Goal: Obtain resource: Obtain resource

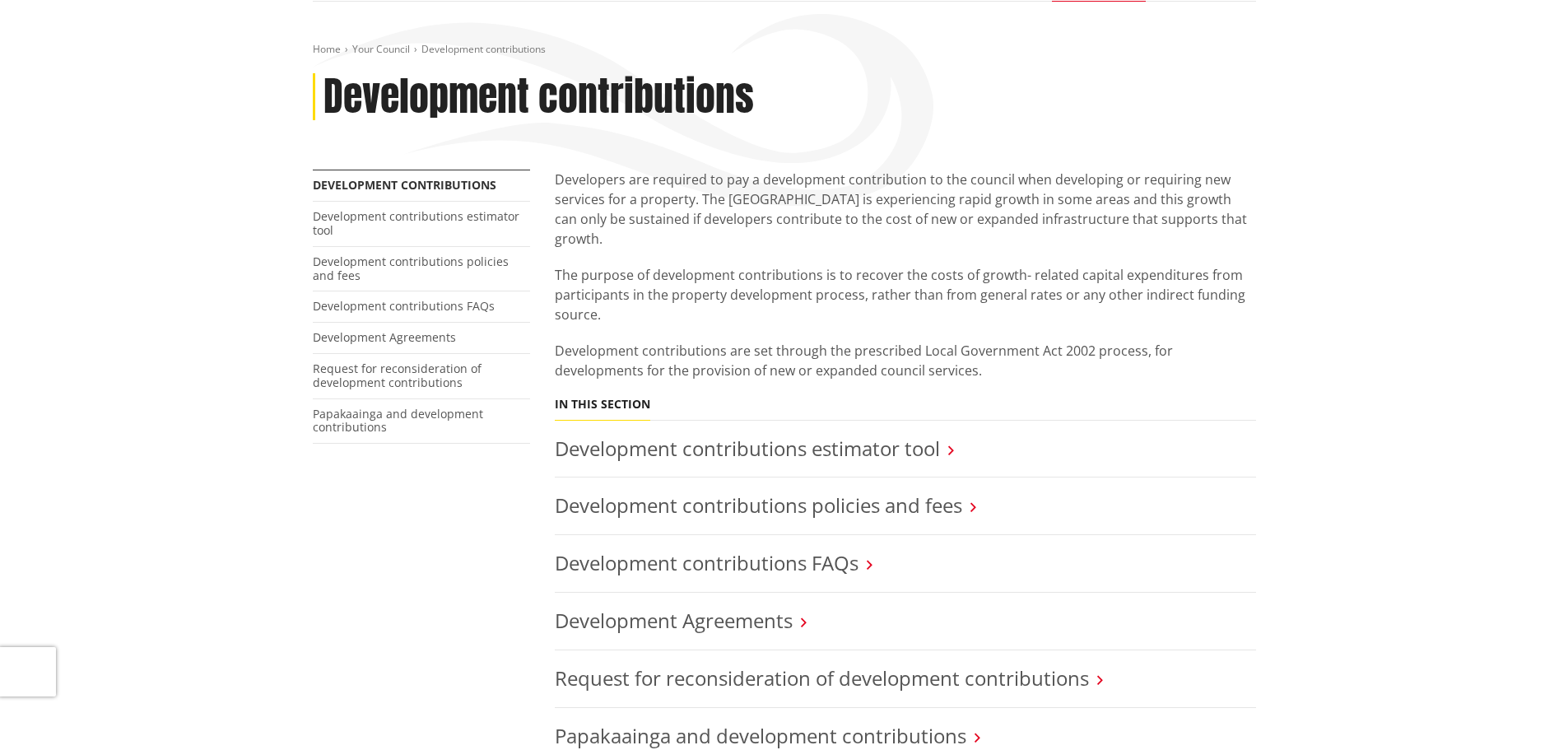
scroll to position [165, 0]
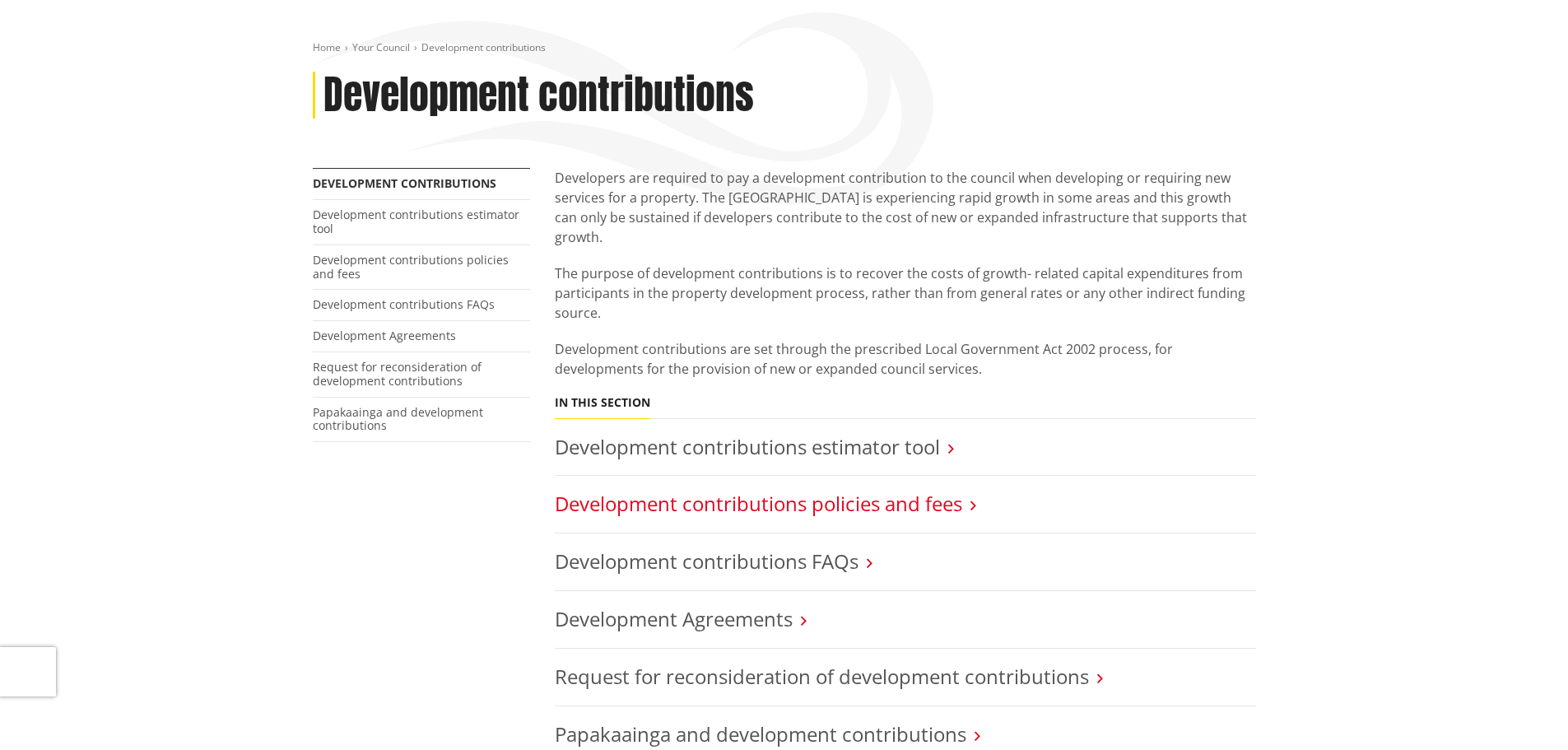
click at [944, 491] on link "Development contributions policies and fees" at bounding box center [759, 503] width 408 height 27
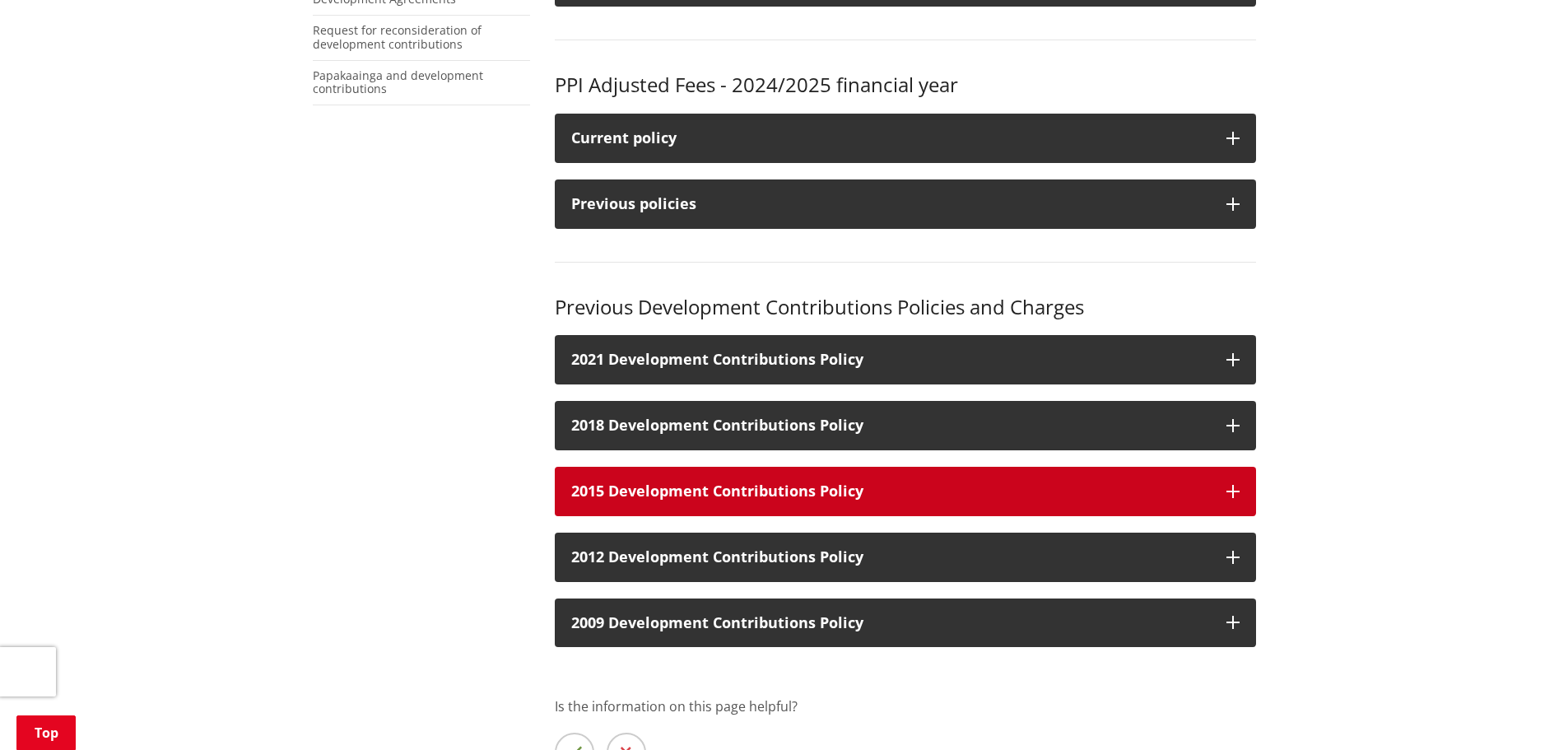
scroll to position [577, 0]
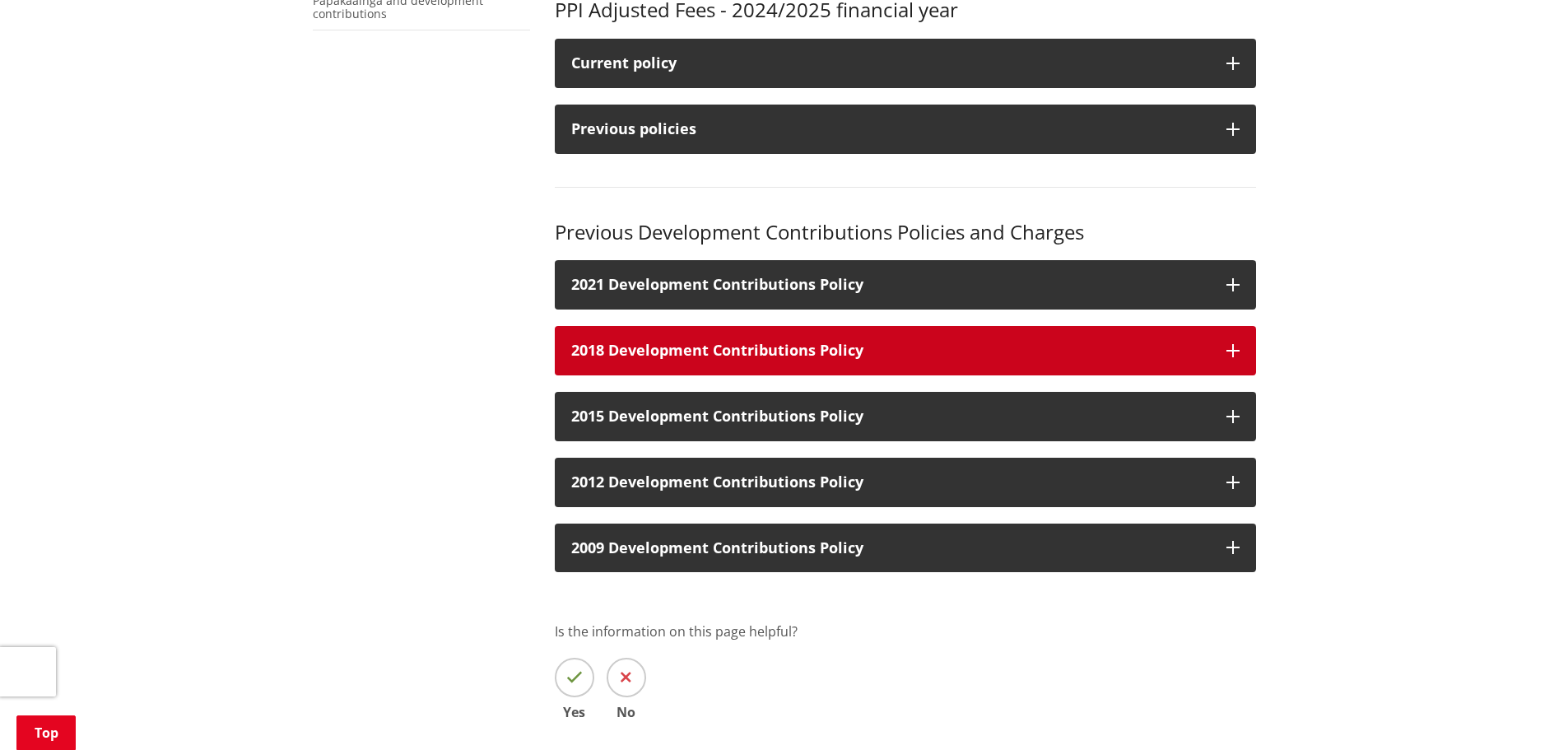
click at [899, 355] on h3 "2018 Development Contributions Policy" at bounding box center [890, 351] width 639 height 16
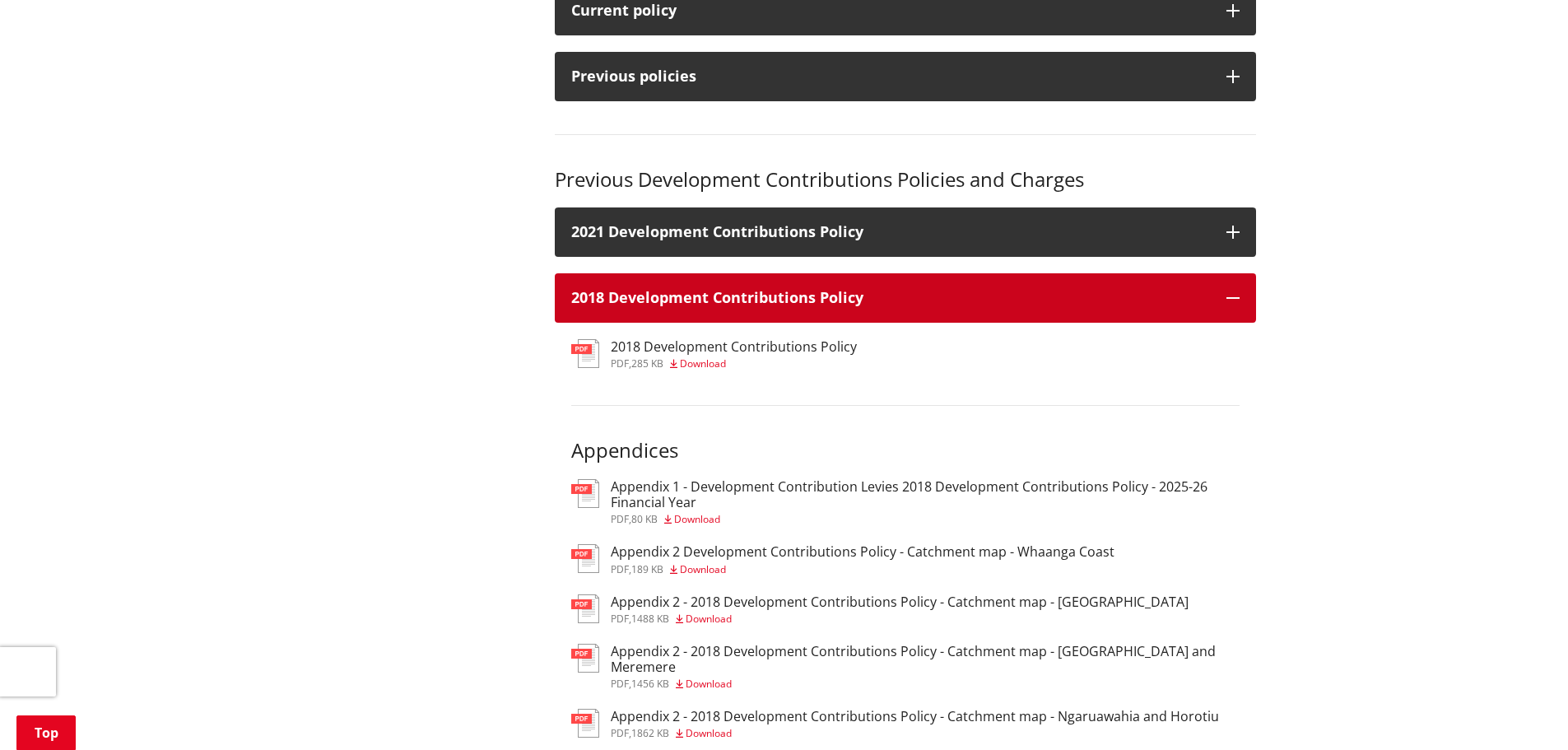
scroll to position [659, 0]
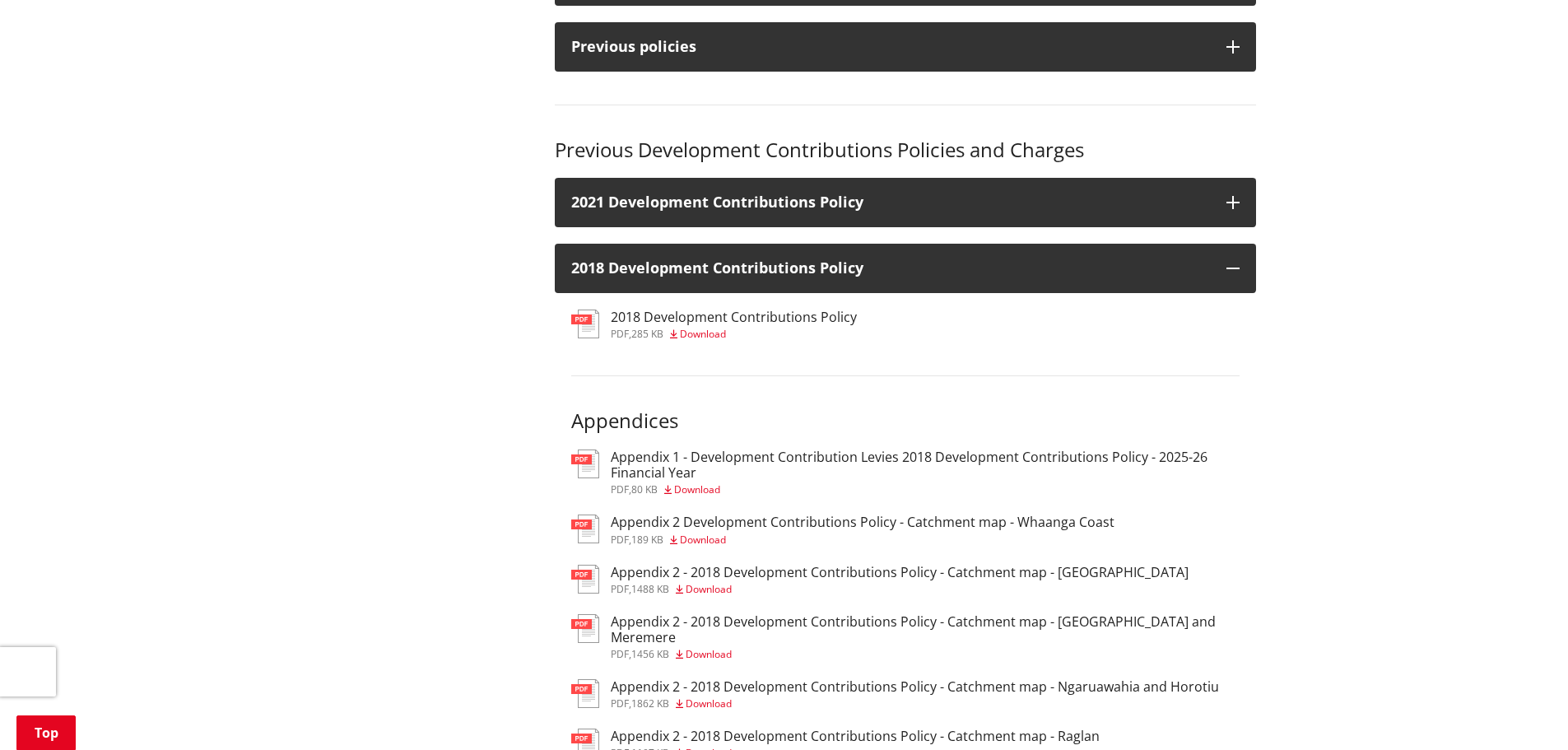
click at [1052, 571] on h3 "Appendix 2 - 2018 Development Contributions Policy - Catchment map - [GEOGRAPHI…" at bounding box center [900, 572] width 578 height 15
